Goal: Task Accomplishment & Management: Manage account settings

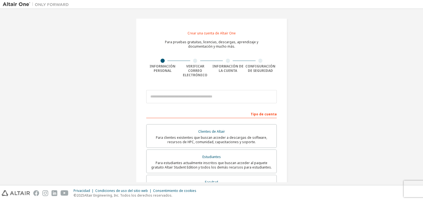
drag, startPoint x: 292, startPoint y: 90, endPoint x: 282, endPoint y: 93, distance: 10.2
click at [292, 91] on div "Crear una cuenta de Altair One Para pruebas gratuitas, licencias, descargas, ap…" at bounding box center [211, 163] width 165 height 302
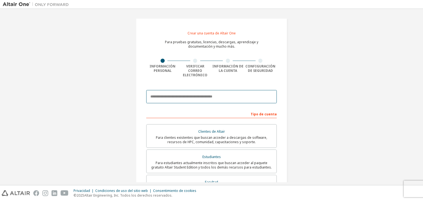
click at [221, 96] on input "email" at bounding box center [211, 96] width 131 height 13
drag, startPoint x: 225, startPoint y: 94, endPoint x: 208, endPoint y: 94, distance: 17.4
click at [207, 94] on input "email" at bounding box center [211, 96] width 131 height 13
click at [216, 98] on input "******" at bounding box center [211, 96] width 131 height 13
click at [222, 92] on input "******" at bounding box center [211, 96] width 131 height 13
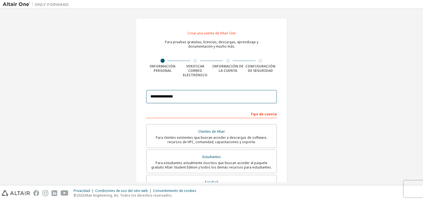
click at [222, 91] on input "**********" at bounding box center [211, 96] width 131 height 13
click at [257, 95] on input "**********" at bounding box center [211, 96] width 131 height 13
click at [228, 92] on input "**********" at bounding box center [211, 96] width 131 height 13
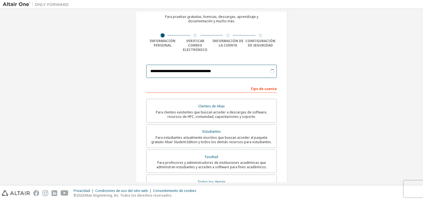
scroll to position [28, 0]
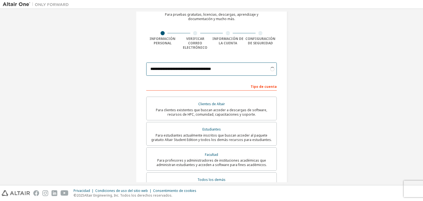
type input "**********"
click at [295, 97] on div "**********" at bounding box center [212, 135] width 418 height 302
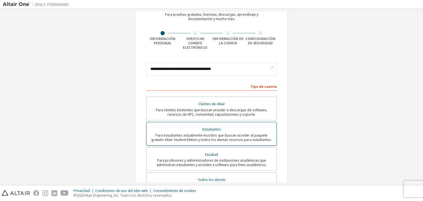
click at [233, 128] on div "Estudiantes" at bounding box center [211, 130] width 123 height 8
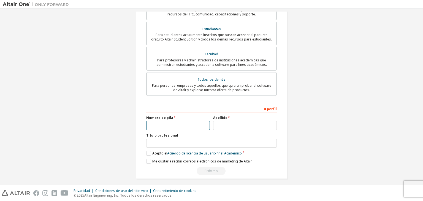
click at [176, 124] on input "text" at bounding box center [178, 125] width 64 height 9
type input "******"
click at [232, 127] on div "Tu perfil Nombre de pila ****** Apellido Título profesional Proporcione el esta…" at bounding box center [211, 139] width 131 height 71
click at [243, 121] on input "text" at bounding box center [245, 125] width 64 height 9
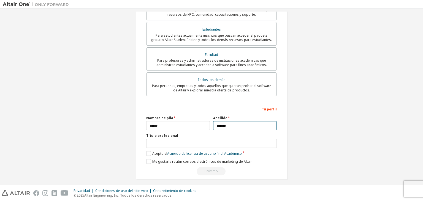
type input "*******"
click at [185, 139] on input "text" at bounding box center [211, 143] width 131 height 9
click at [147, 153] on div "Tu perfil Nombre de pila ****** Apellido ******* Título profesional Proporcione…" at bounding box center [211, 139] width 131 height 71
click at [179, 151] on font "Acuerdo de licencia de usuario final" at bounding box center [195, 153] width 56 height 5
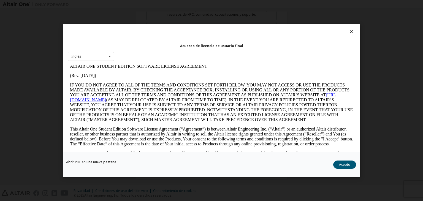
scroll to position [28, 0]
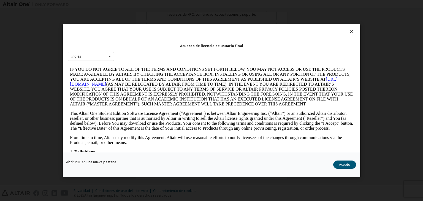
click at [349, 33] on icon at bounding box center [352, 31] width 6 height 5
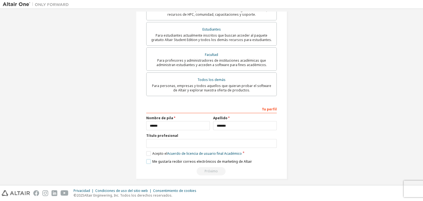
click at [147, 159] on label "Me gustaría recibir correos electrónicos de marketing de Altair" at bounding box center [199, 161] width 106 height 5
click at [150, 160] on label "Me gustaría recibir correos electrónicos de marketing de Altair" at bounding box center [199, 161] width 106 height 5
click at [147, 151] on label "Acepto el Acuerdo de licencia de usuario final Académico" at bounding box center [194, 153] width 96 height 5
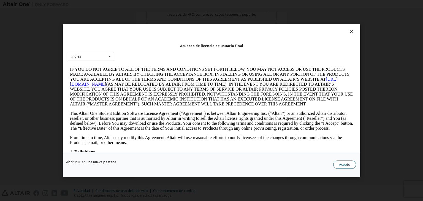
click at [345, 165] on font "Acepto" at bounding box center [344, 164] width 11 height 5
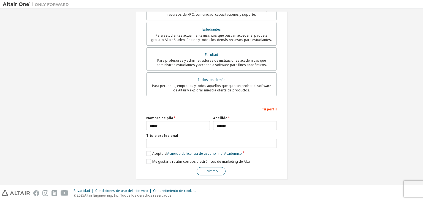
click at [207, 169] on font "Próximo" at bounding box center [211, 171] width 13 height 5
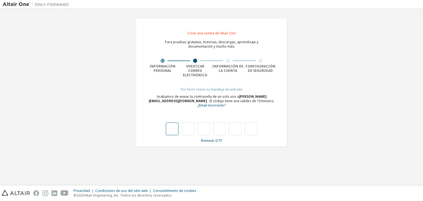
click at [170, 129] on input "text" at bounding box center [172, 129] width 12 height 13
click at [172, 135] on input "text" at bounding box center [172, 129] width 12 height 13
type input "*"
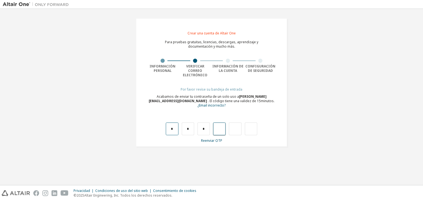
type input "*"
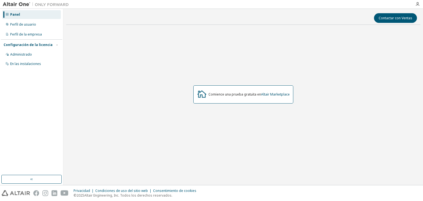
drag, startPoint x: 304, startPoint y: 73, endPoint x: 299, endPoint y: 72, distance: 5.0
click at [303, 72] on div "Comience una prueba gratuita en Altair Marketplace" at bounding box center [243, 94] width 354 height 131
click at [41, 24] on div "Perfil de usuario" at bounding box center [31, 24] width 59 height 9
drag, startPoint x: 169, startPoint y: 57, endPoint x: 122, endPoint y: 57, distance: 46.8
click at [164, 58] on div "Comience una prueba gratuita en Altair Marketplace" at bounding box center [243, 94] width 354 height 131
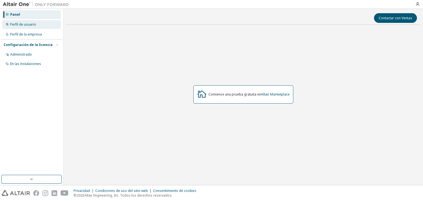
click at [29, 26] on font "Perfil de usuario" at bounding box center [23, 24] width 26 height 5
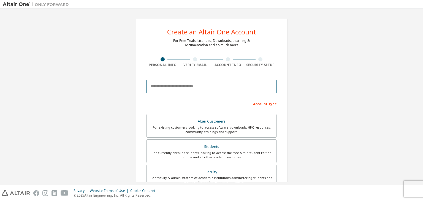
click at [224, 84] on input "email" at bounding box center [211, 86] width 131 height 13
type input "**********"
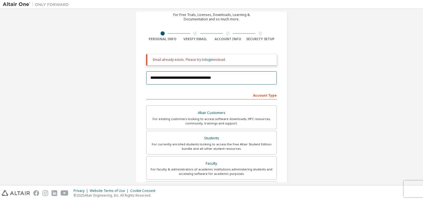
scroll to position [28, 0]
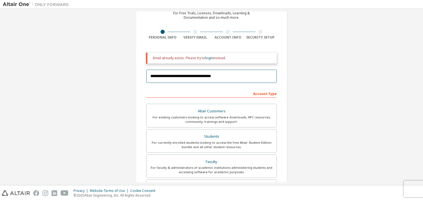
click at [218, 79] on input "**********" at bounding box center [211, 76] width 131 height 13
click at [195, 92] on div "Account Type" at bounding box center [211, 93] width 131 height 9
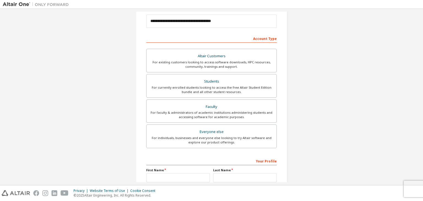
scroll to position [88, 0]
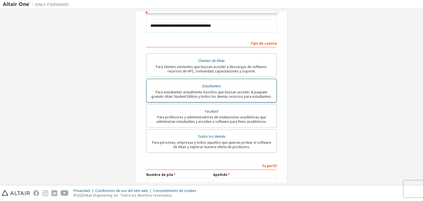
click at [232, 83] on div "Estudiantes" at bounding box center [211, 86] width 123 height 8
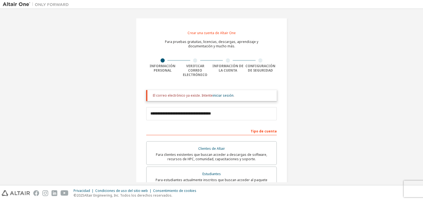
scroll to position [0, 0]
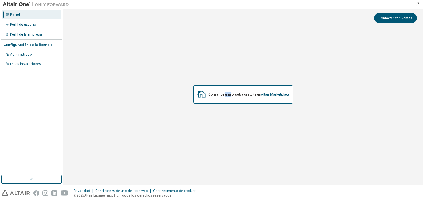
drag, startPoint x: 228, startPoint y: 62, endPoint x: 194, endPoint y: 60, distance: 33.9
click at [225, 62] on div "Comience una prueba gratuita en Altair Marketplace" at bounding box center [243, 94] width 354 height 131
click at [31, 24] on font "Perfil de usuario" at bounding box center [23, 24] width 26 height 5
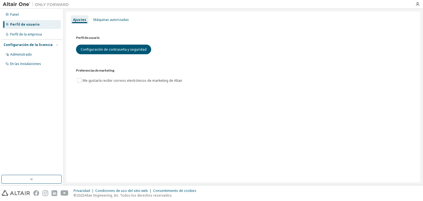
click at [278, 50] on div "Perfil de usuario Configuración de contraseña y seguridad" at bounding box center [243, 45] width 334 height 20
click at [12, 14] on font "Panel" at bounding box center [14, 14] width 9 height 5
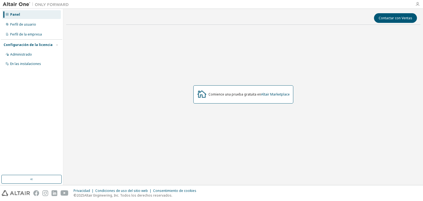
click at [419, 4] on icon "button" at bounding box center [417, 4] width 4 height 4
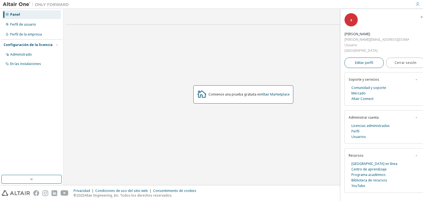
click at [372, 62] on link "Editar perfil" at bounding box center [364, 63] width 39 height 10
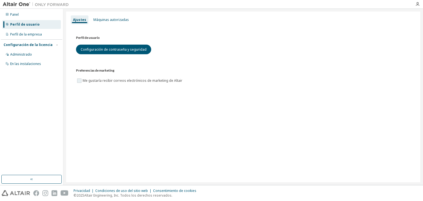
click at [85, 81] on font "Me gustaría recibir correos electrónicos de marketing de Altair" at bounding box center [133, 80] width 100 height 5
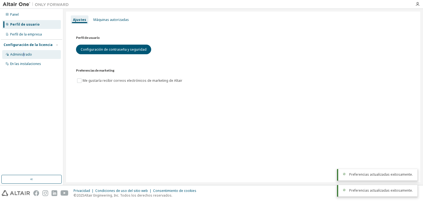
click at [23, 56] on font "Administrado" at bounding box center [21, 54] width 22 height 5
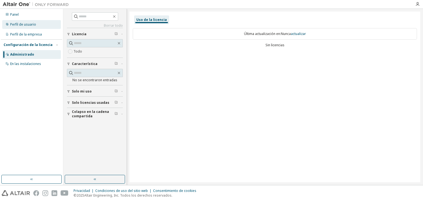
click at [37, 24] on div "Perfil de usuario" at bounding box center [31, 24] width 59 height 9
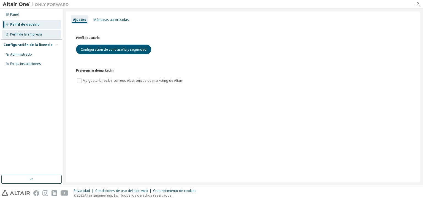
click at [31, 36] on font "Perfil de la empresa" at bounding box center [26, 34] width 32 height 5
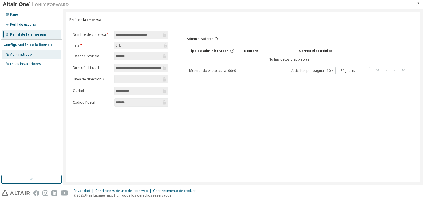
click at [33, 54] on div "Administrado" at bounding box center [31, 54] width 59 height 9
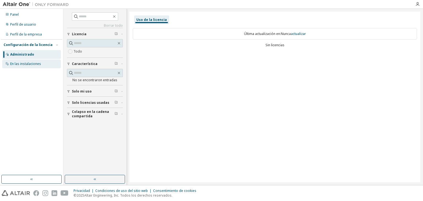
click at [33, 64] on font "En las instalaciones" at bounding box center [25, 63] width 31 height 5
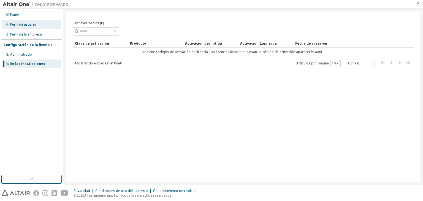
click at [29, 20] on div "Perfil de usuario" at bounding box center [31, 24] width 59 height 9
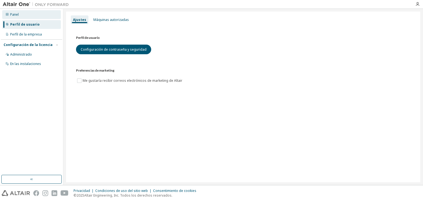
click at [33, 16] on div "Panel" at bounding box center [31, 14] width 59 height 9
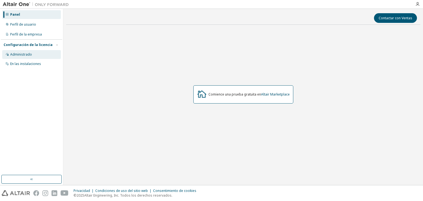
click at [22, 53] on font "Administrado" at bounding box center [21, 54] width 22 height 5
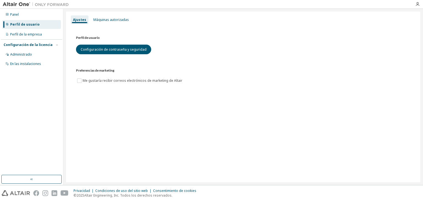
drag, startPoint x: 25, startPoint y: 118, endPoint x: 33, endPoint y: 127, distance: 12.1
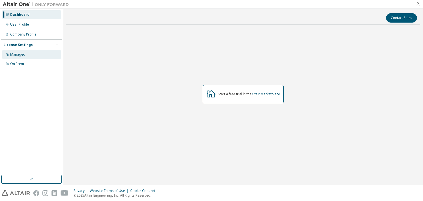
click at [17, 51] on div "Managed" at bounding box center [31, 54] width 59 height 9
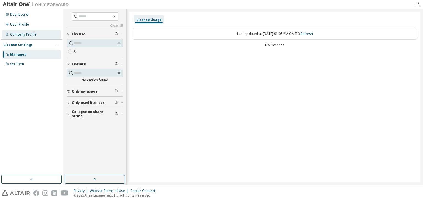
click at [29, 38] on div "Company Profile" at bounding box center [31, 34] width 59 height 9
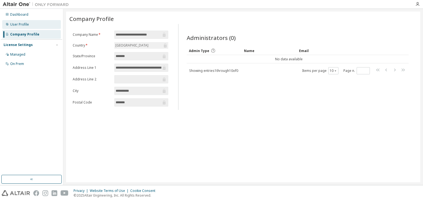
click at [28, 25] on div "User Profile" at bounding box center [31, 24] width 59 height 9
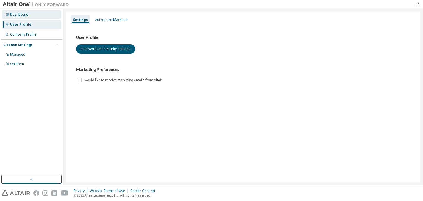
click at [29, 17] on div "Dashboard" at bounding box center [31, 14] width 59 height 9
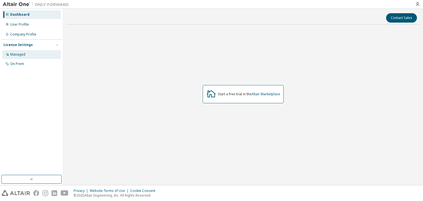
click at [21, 55] on div "Managed" at bounding box center [17, 54] width 15 height 4
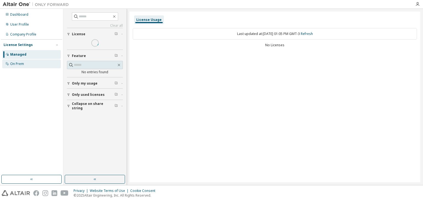
click at [20, 65] on div "On Prem" at bounding box center [17, 64] width 14 height 4
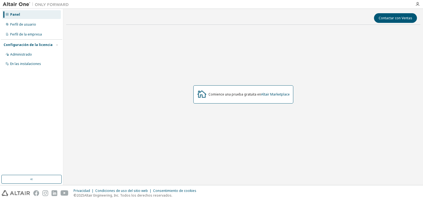
click at [227, 21] on div "Contactar con Ventas" at bounding box center [243, 18] width 348 height 10
click at [27, 62] on font "En las instalaciones" at bounding box center [25, 63] width 31 height 5
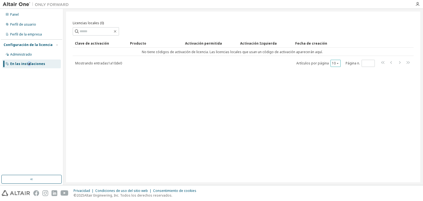
click at [335, 64] on font "10" at bounding box center [334, 63] width 4 height 5
click at [337, 75] on font "20" at bounding box center [336, 76] width 4 height 5
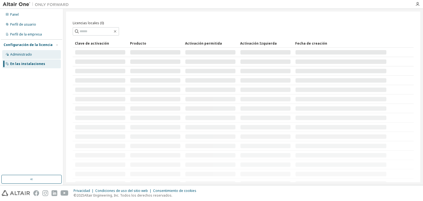
click at [36, 55] on div "Administrado" at bounding box center [31, 54] width 59 height 9
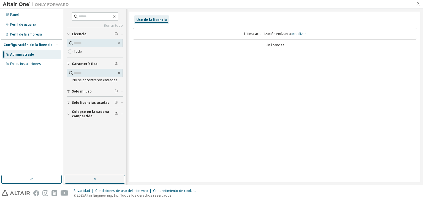
click at [93, 100] on font "Solo licencias usadas" at bounding box center [90, 102] width 37 height 5
click at [90, 90] on font "Solo mi uso" at bounding box center [82, 91] width 20 height 5
click at [90, 149] on font "Colapso en la cadena compartida" at bounding box center [90, 145] width 37 height 9
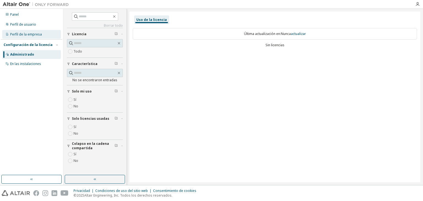
click at [23, 34] on font "Perfil de la empresa" at bounding box center [26, 34] width 32 height 5
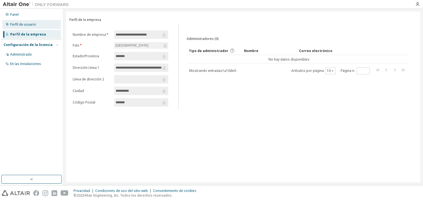
click at [34, 24] on font "Perfil de usuario" at bounding box center [23, 24] width 26 height 5
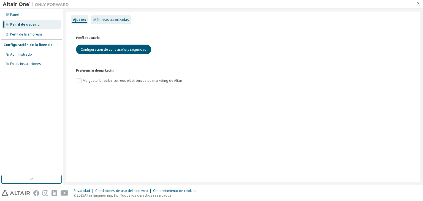
click at [113, 19] on font "Máquinas autorizadas" at bounding box center [111, 19] width 36 height 5
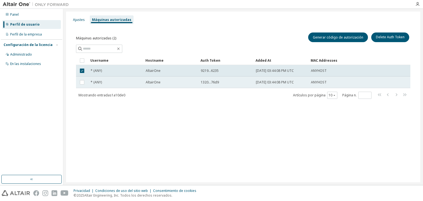
click at [87, 83] on td at bounding box center [82, 83] width 12 height 12
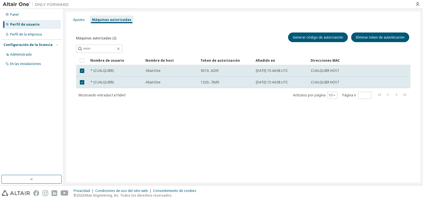
click at [118, 114] on div "Ajustes Máquinas autorizadas Máquinas autorizadas (2) Generar código de autoriz…" at bounding box center [243, 97] width 354 height 171
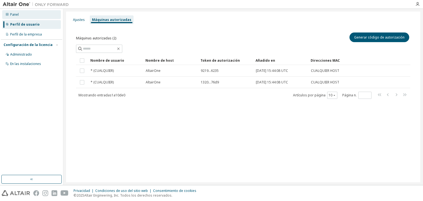
click at [20, 13] on div "Panel" at bounding box center [31, 14] width 59 height 9
